Goal: Transaction & Acquisition: Purchase product/service

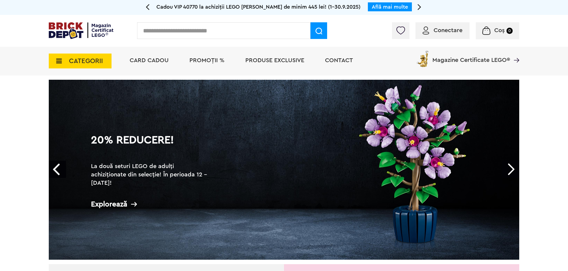
click at [116, 200] on div "Explorează" at bounding box center [150, 203] width 119 height 7
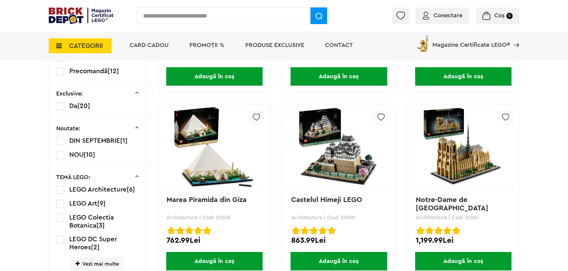
scroll to position [178, 0]
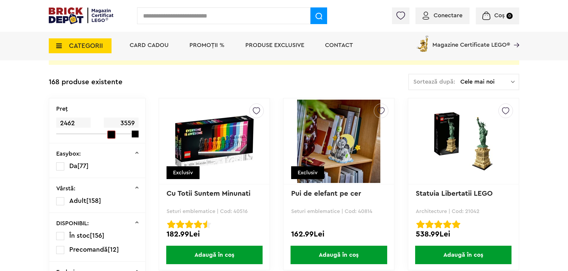
drag, startPoint x: 62, startPoint y: 131, endPoint x: 110, endPoint y: 138, distance: 48.3
click at [110, 138] on span at bounding box center [111, 134] width 8 height 8
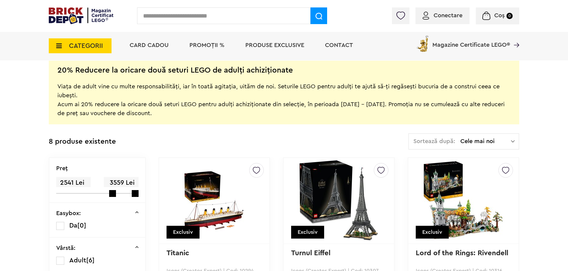
scroll to position [149, 0]
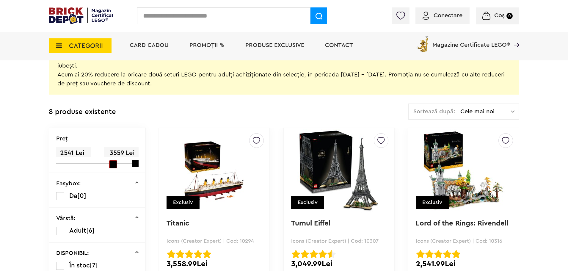
drag, startPoint x: 109, startPoint y: 163, endPoint x: 95, endPoint y: 166, distance: 14.1
click at [94, 164] on div "Preţ 2541 Lei 3559 Lei" at bounding box center [97, 150] width 96 height 45
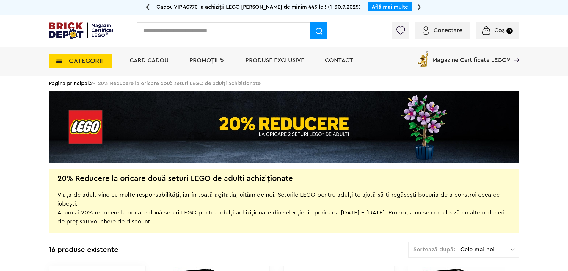
scroll to position [89, 0]
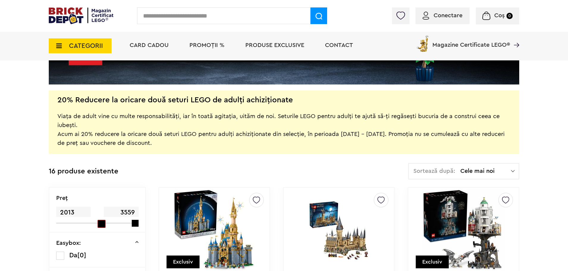
drag, startPoint x: 98, startPoint y: 220, endPoint x: 94, endPoint y: 219, distance: 3.9
click at [94, 219] on div "2013 3559" at bounding box center [93, 214] width 75 height 17
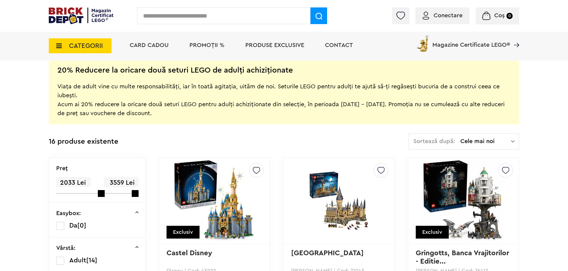
scroll to position [149, 0]
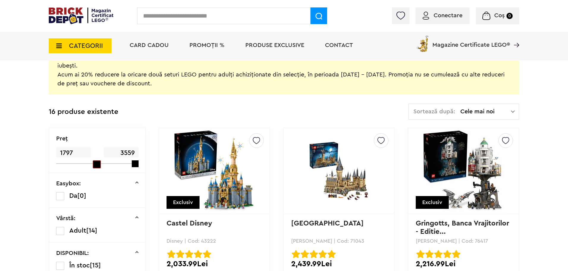
drag, startPoint x: 102, startPoint y: 166, endPoint x: 93, endPoint y: 166, distance: 8.6
click at [93, 166] on span at bounding box center [97, 164] width 8 height 8
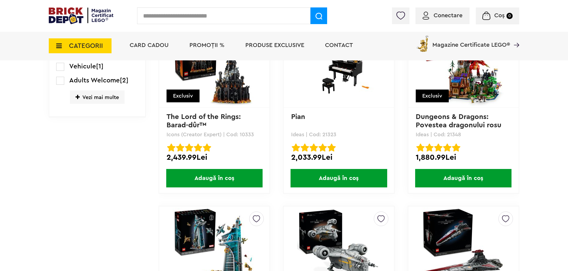
scroll to position [594, 0]
